Goal: Find specific page/section: Find specific page/section

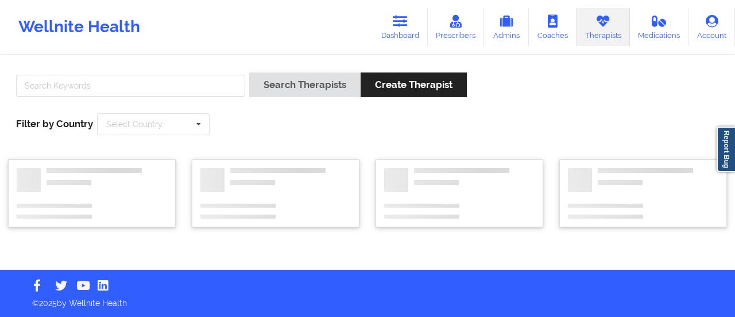
click at [201, 86] on input "text" at bounding box center [130, 86] width 229 height 22
type input "[PERSON_NAME]"
click at [249, 72] on button "Search Therapists" at bounding box center [304, 84] width 111 height 25
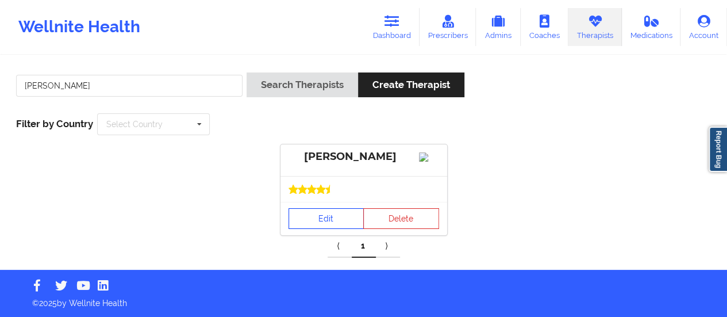
click at [307, 229] on link "Edit" at bounding box center [326, 218] width 76 height 21
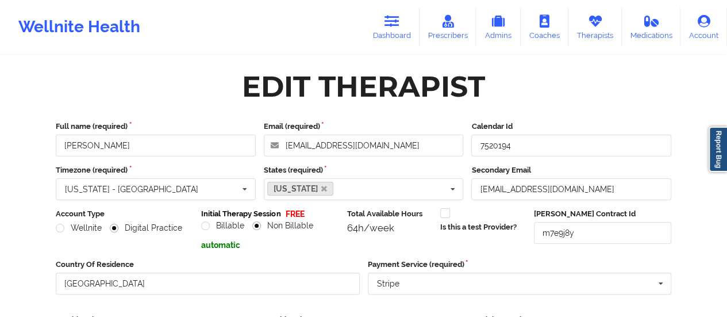
scroll to position [207, 0]
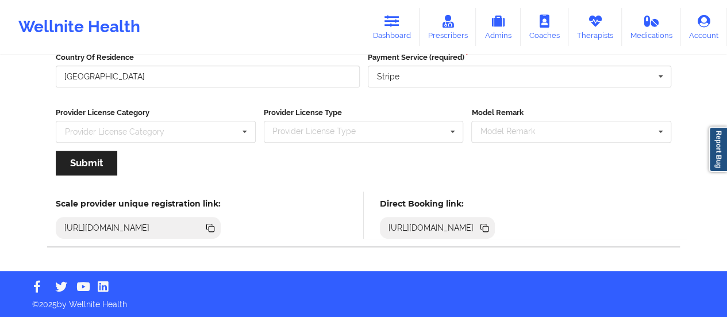
click at [487, 226] on icon at bounding box center [484, 226] width 6 height 6
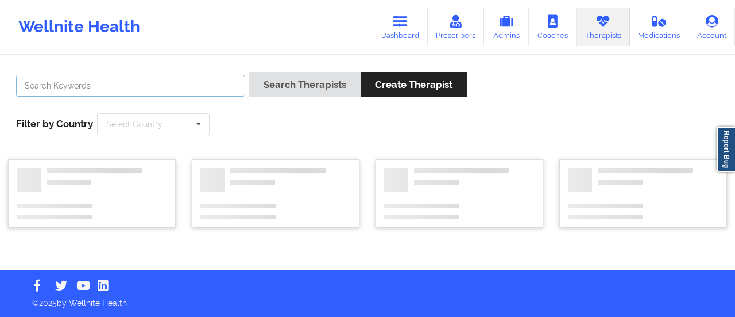
click at [146, 82] on input "text" at bounding box center [130, 86] width 229 height 22
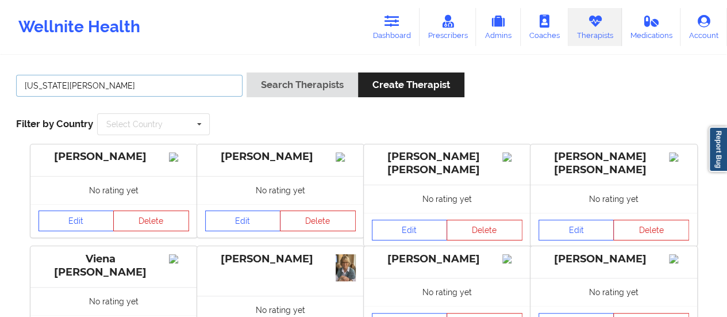
type input "[US_STATE][PERSON_NAME]"
click at [246, 72] on button "Search Therapists" at bounding box center [301, 84] width 111 height 25
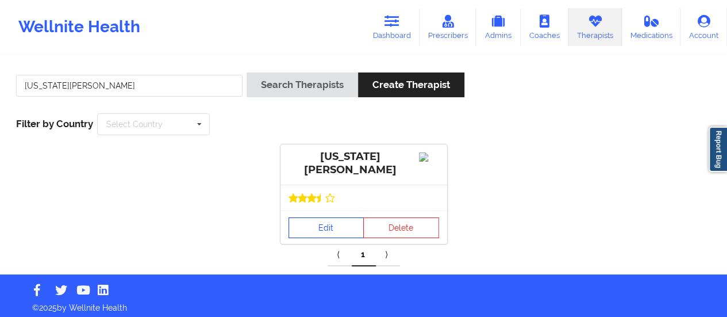
click at [300, 237] on link "Edit" at bounding box center [326, 227] width 76 height 21
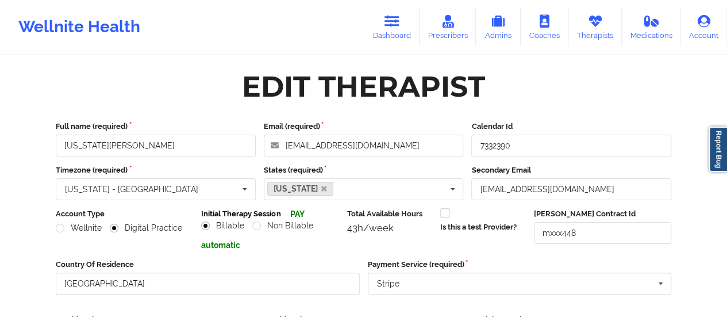
scroll to position [207, 0]
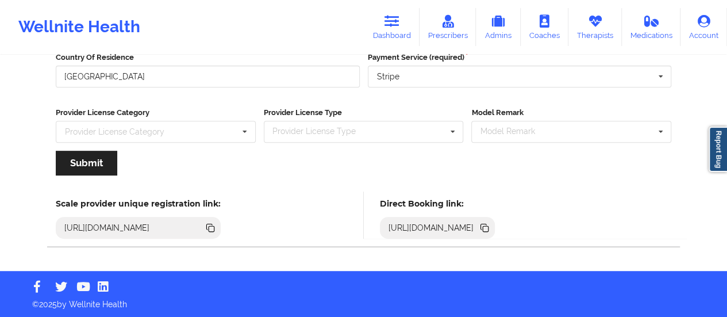
click at [488, 227] on icon at bounding box center [486, 229] width 6 height 6
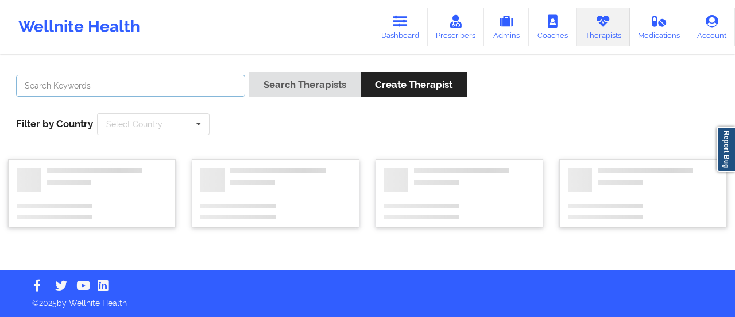
click at [157, 90] on input "text" at bounding box center [130, 86] width 229 height 22
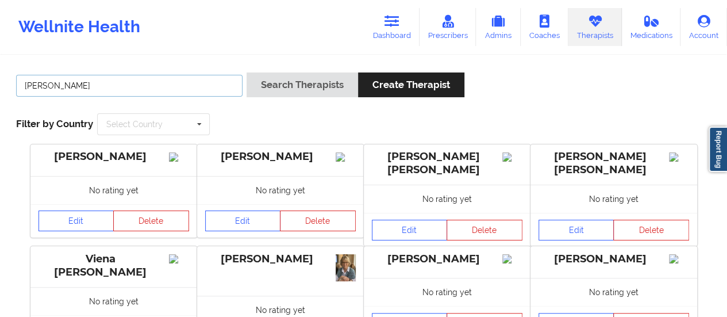
type input "[PERSON_NAME]"
click at [246, 72] on button "Search Therapists" at bounding box center [301, 84] width 111 height 25
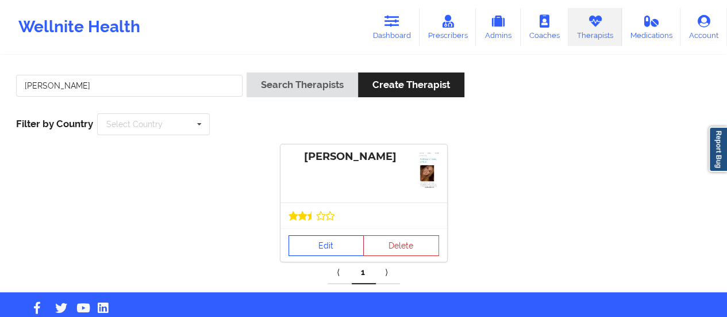
click at [303, 219] on div "[PERSON_NAME] Edit Delete" at bounding box center [363, 202] width 167 height 117
click at [314, 243] on link "Edit" at bounding box center [326, 245] width 76 height 21
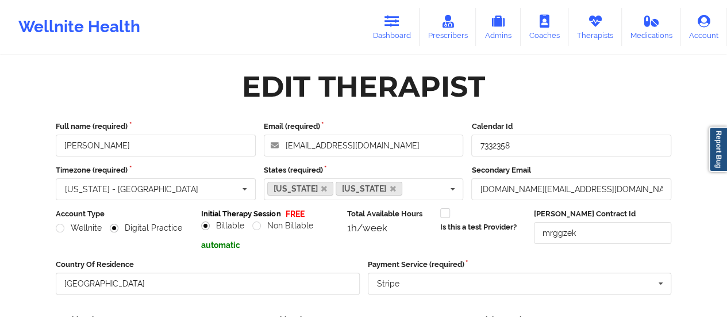
scroll to position [207, 0]
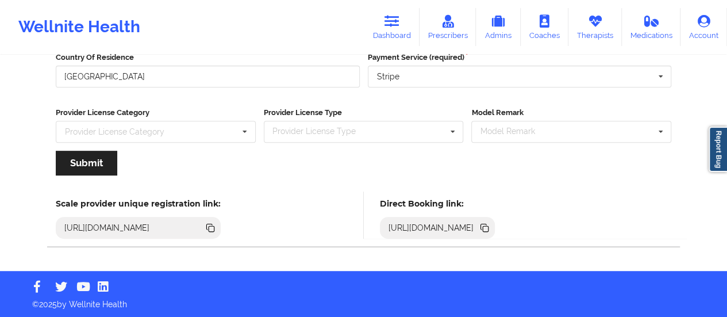
click at [488, 226] on icon at bounding box center [486, 229] width 6 height 6
click at [394, 30] on link "Dashboard" at bounding box center [391, 27] width 55 height 38
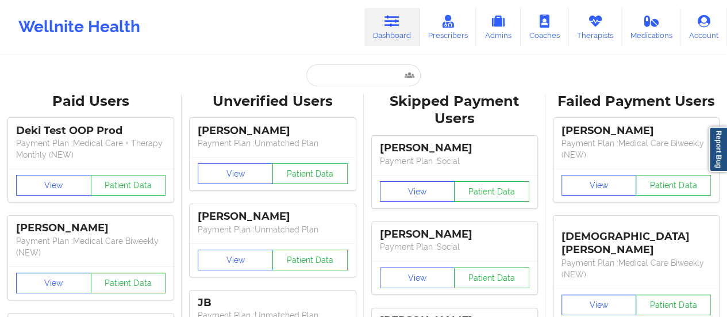
drag, startPoint x: 349, startPoint y: 59, endPoint x: 349, endPoint y: 78, distance: 18.4
click at [349, 78] on input "text" at bounding box center [363, 75] width 114 height 22
paste input "[PERSON_NAME]"
type input "[PERSON_NAME]"
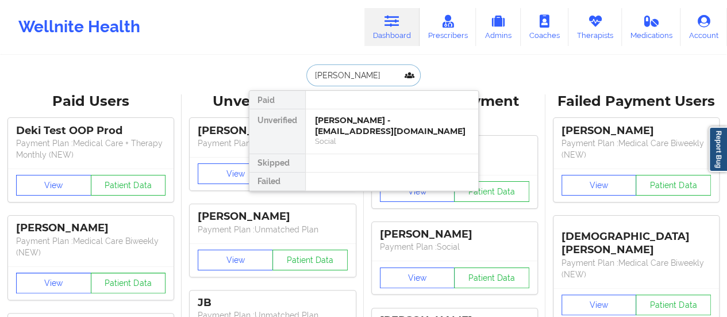
click at [342, 132] on div "[PERSON_NAME] - [EMAIL_ADDRESS][DOMAIN_NAME]" at bounding box center [392, 125] width 154 height 21
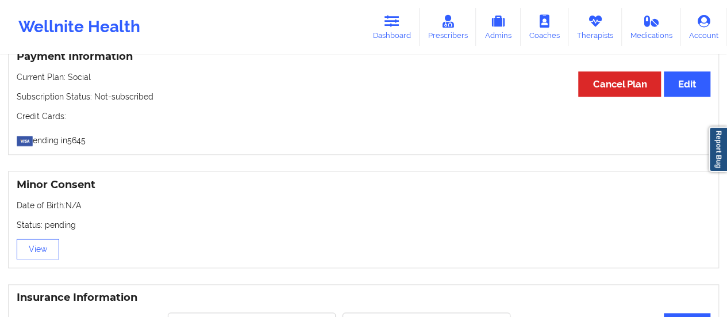
scroll to position [627, 0]
